Goal: Information Seeking & Learning: Learn about a topic

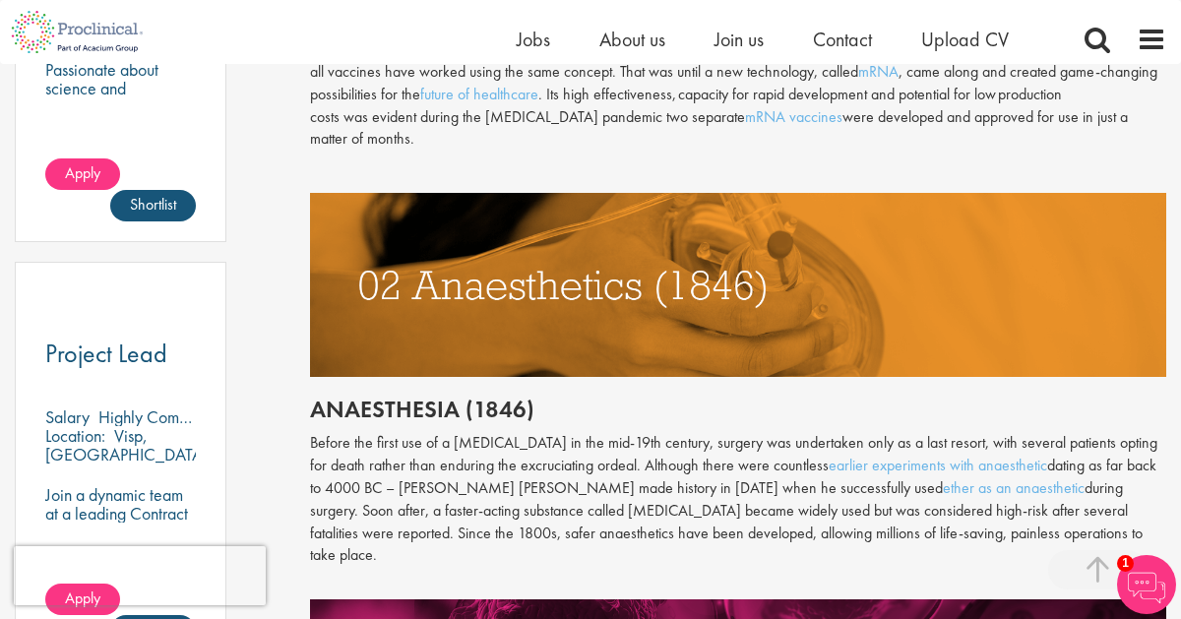
scroll to position [1348, 0]
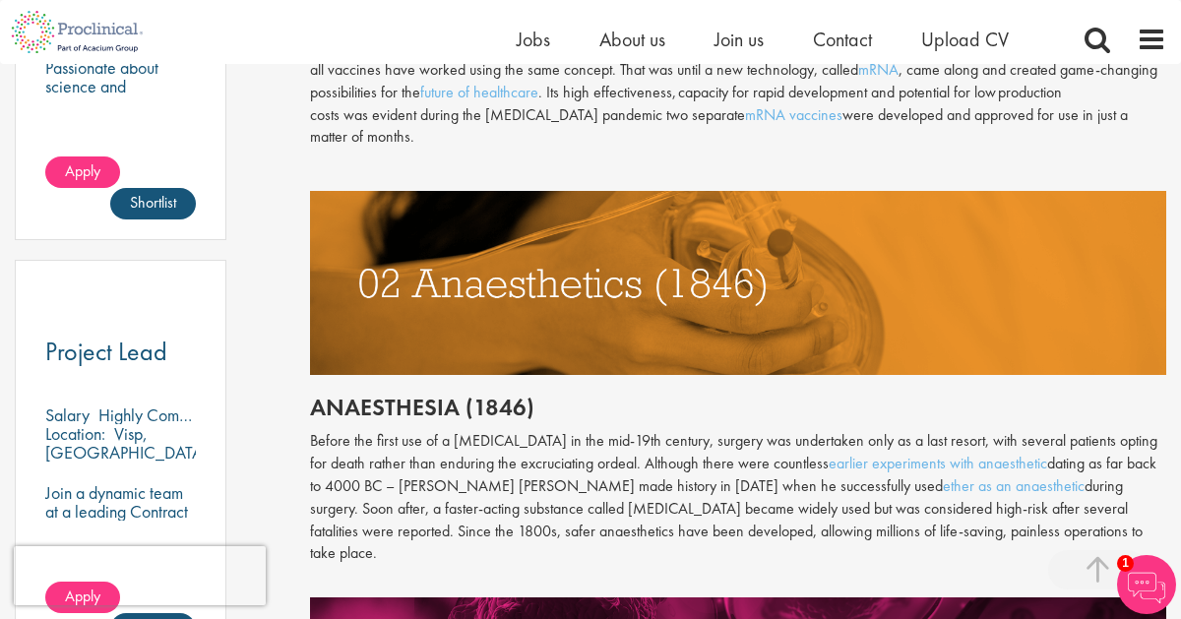
click at [1138, 591] on img at bounding box center [1146, 584] width 59 height 59
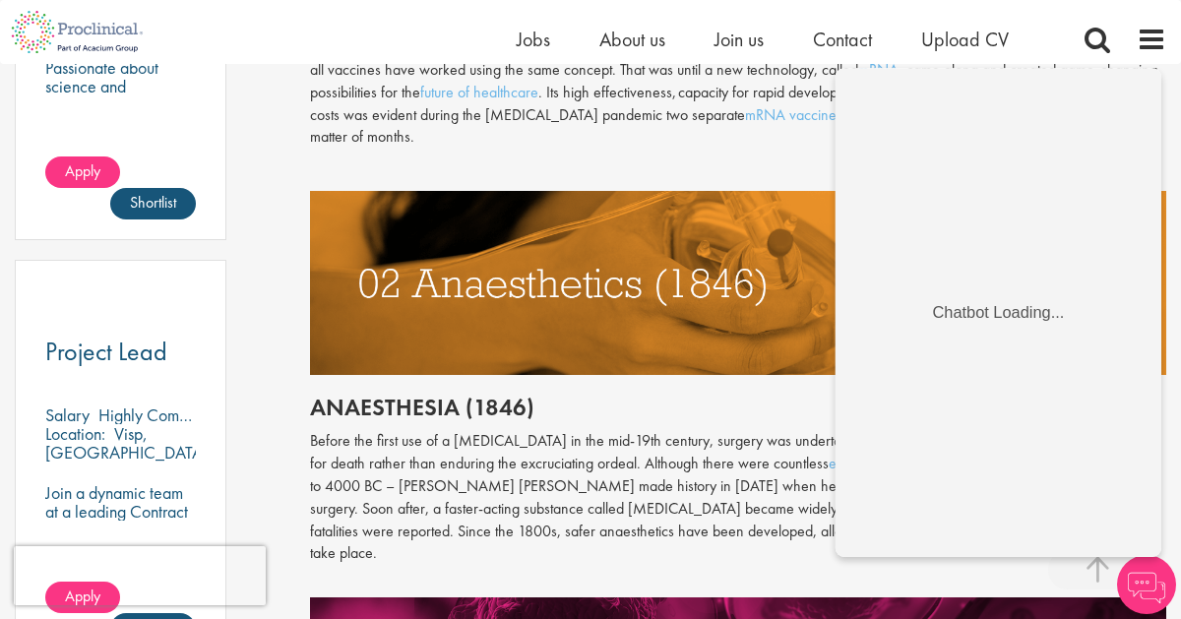
scroll to position [0, 0]
click at [1151, 593] on img at bounding box center [1146, 584] width 59 height 59
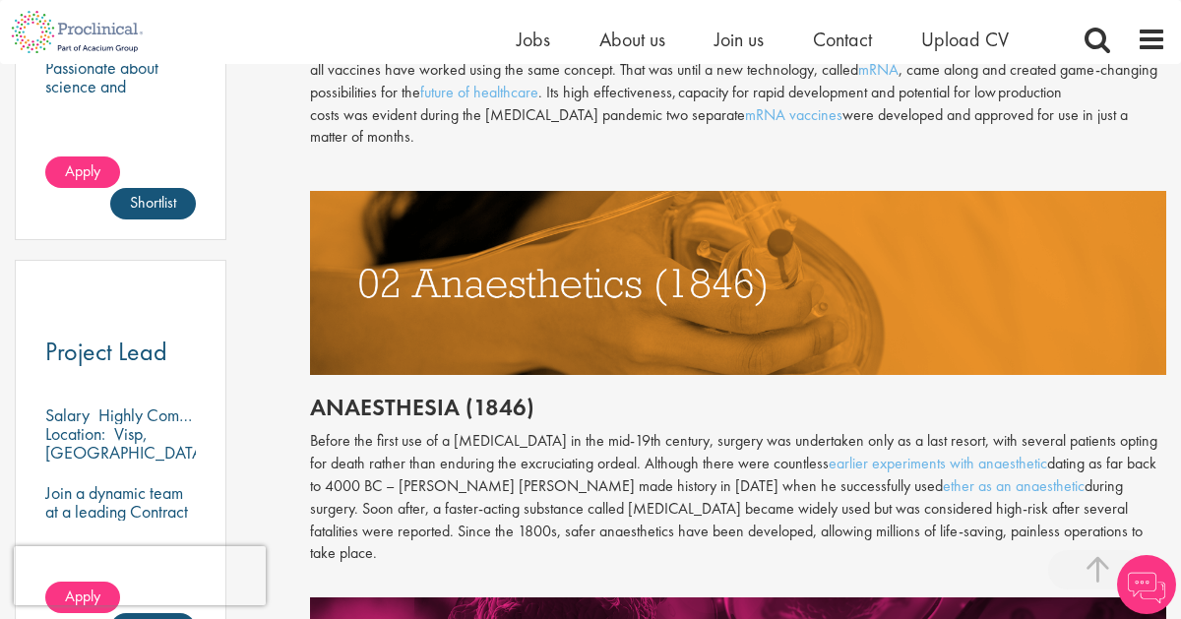
click at [1151, 581] on img at bounding box center [1146, 584] width 59 height 59
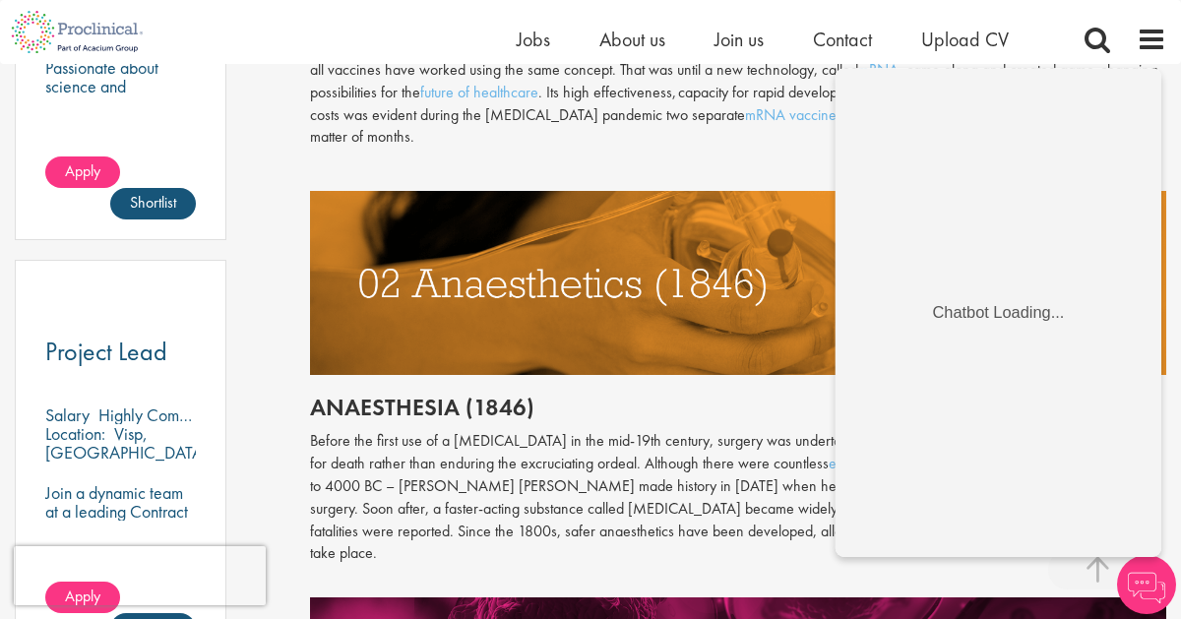
click at [1142, 590] on img at bounding box center [1146, 584] width 59 height 59
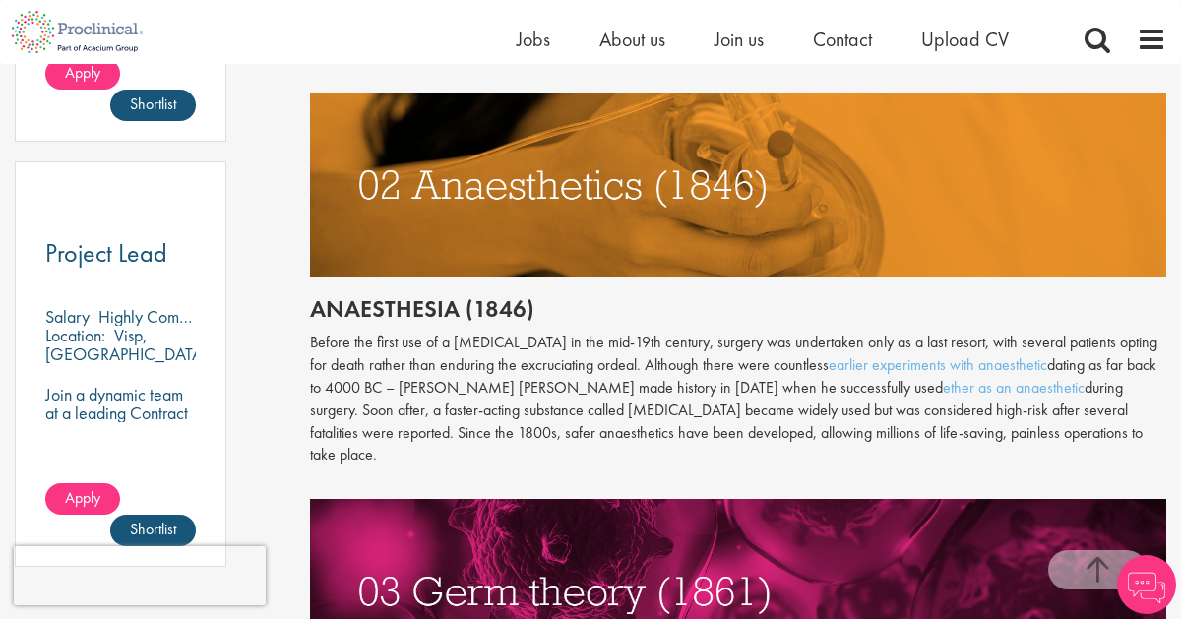
scroll to position [1455, 0]
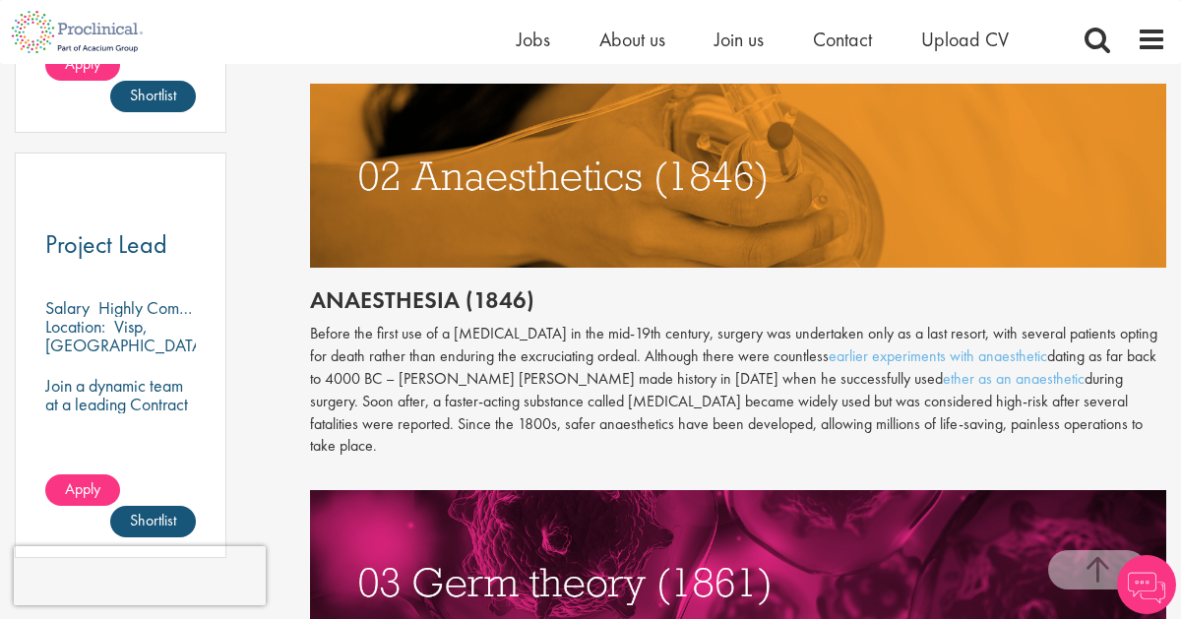
click at [1138, 588] on img at bounding box center [1146, 584] width 59 height 59
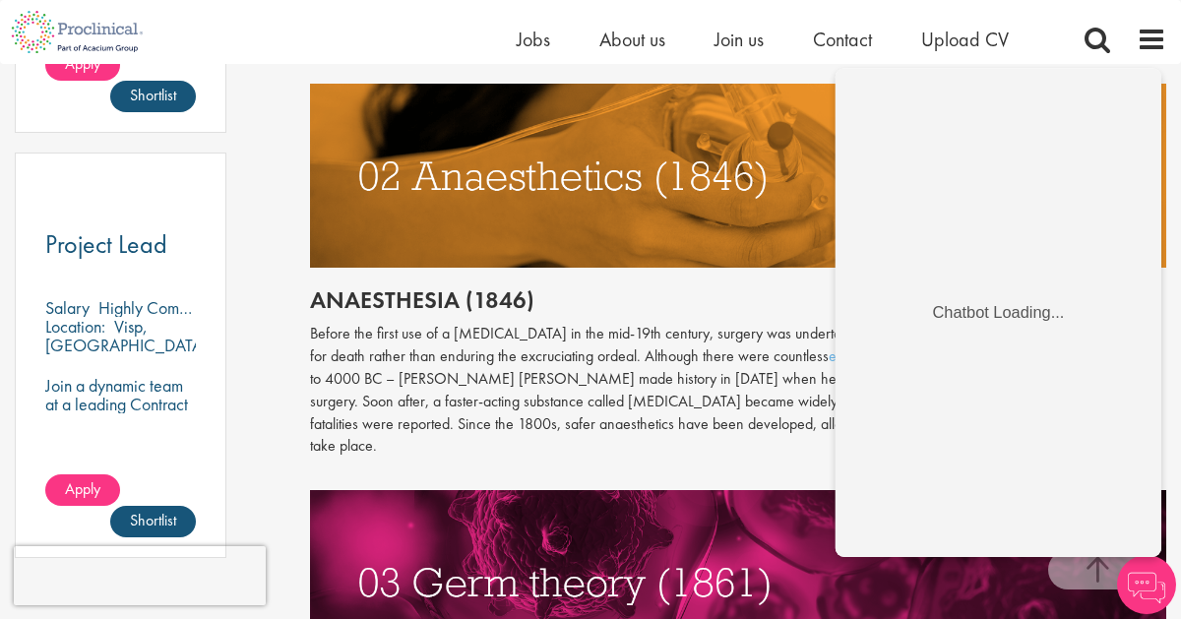
click at [1151, 581] on img at bounding box center [1146, 584] width 59 height 59
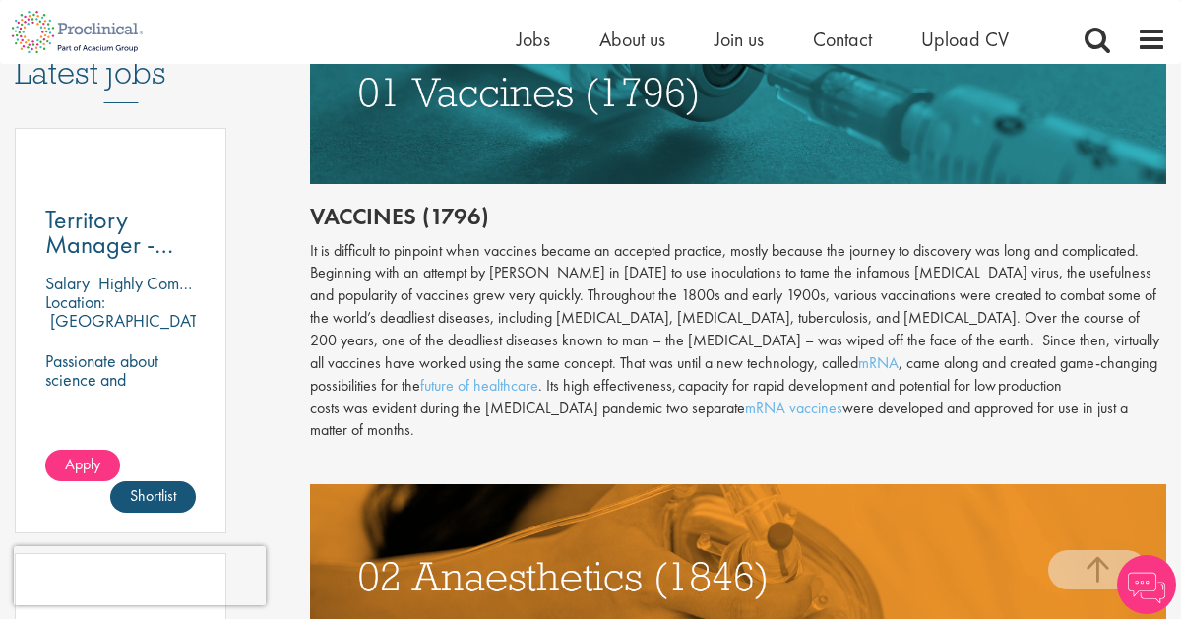
scroll to position [1056, 0]
